Goal: Transaction & Acquisition: Purchase product/service

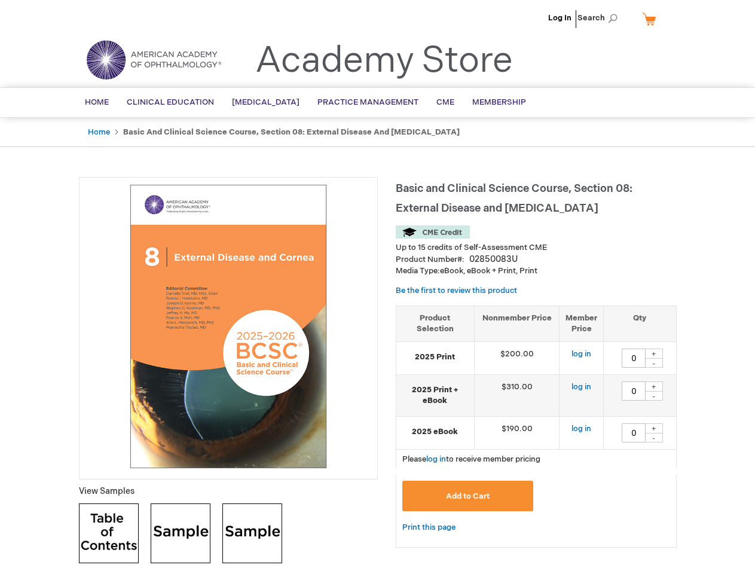
click at [377, 287] on div at bounding box center [228, 328] width 299 height 302
click at [600, 18] on span "Search" at bounding box center [599, 18] width 45 height 24
click at [536, 426] on td "$190.00" at bounding box center [516, 432] width 85 height 33
click at [654, 353] on div "+" at bounding box center [654, 353] width 18 height 10
click at [654, 363] on div "-" at bounding box center [654, 363] width 18 height 10
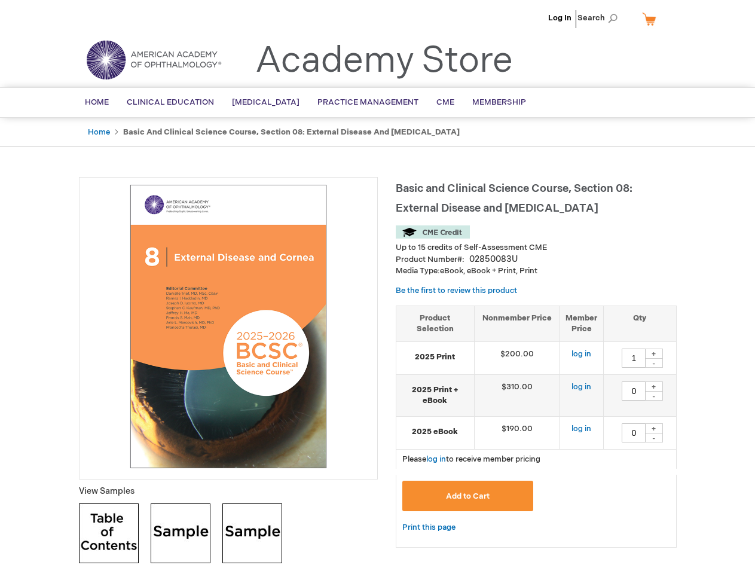
type input "0"
click at [654, 386] on div "+" at bounding box center [654, 386] width 18 height 10
click at [654, 396] on div "-" at bounding box center [654, 396] width 18 height 10
type input "0"
click at [654, 428] on div "+" at bounding box center [654, 428] width 18 height 10
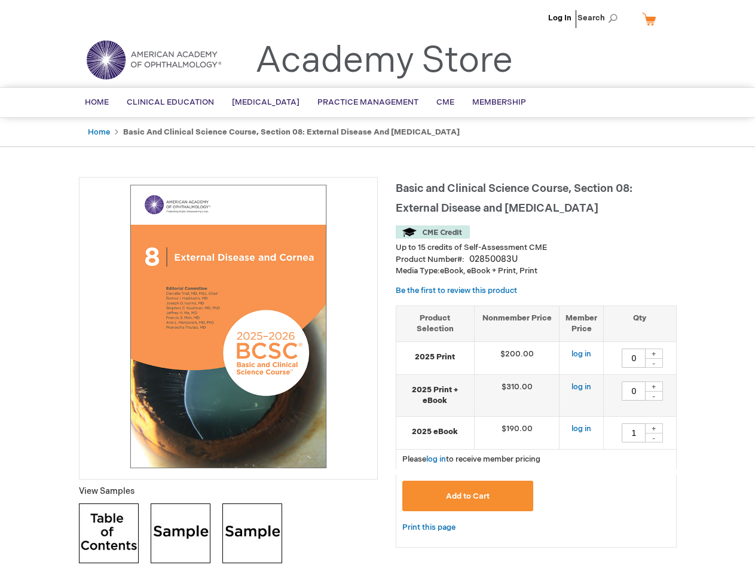
click at [654, 437] on div "-" at bounding box center [654, 438] width 18 height 10
type input "0"
